Goal: Go to known website: Access a specific website the user already knows

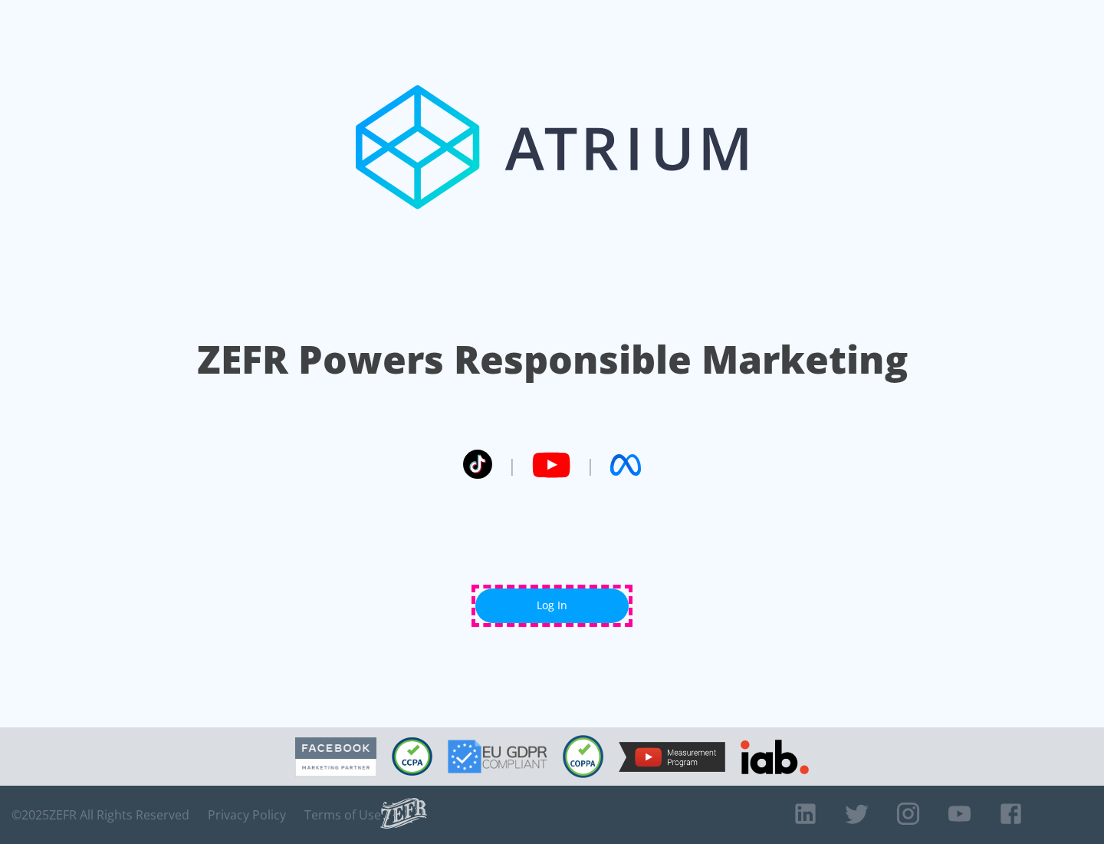
click at [552, 605] on link "Log In" at bounding box center [552, 605] width 153 height 35
